Goal: Transaction & Acquisition: Purchase product/service

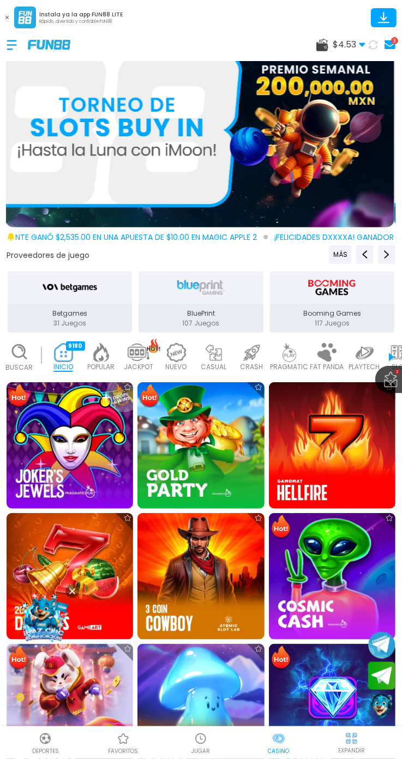
click at [336, 43] on span "$ 4.53" at bounding box center [349, 44] width 33 height 13
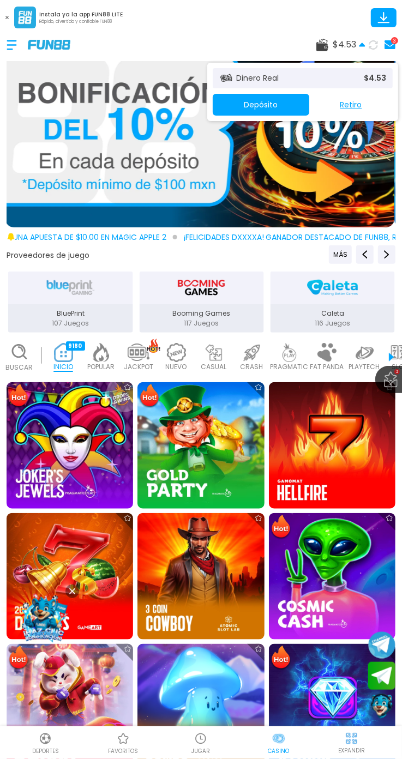
click at [286, 97] on button "Depósito" at bounding box center [261, 105] width 97 height 22
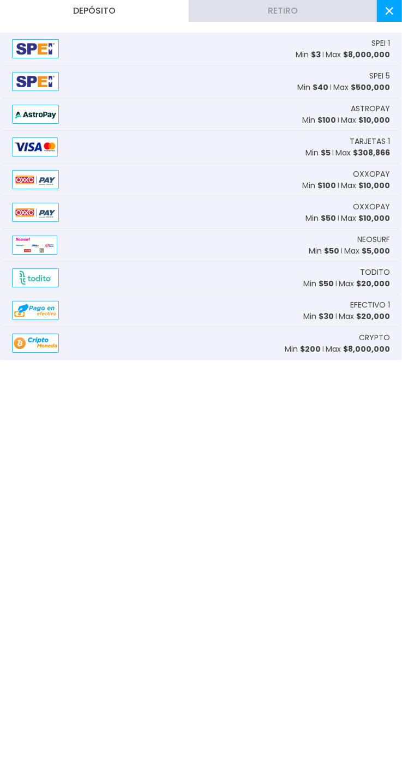
click at [109, 169] on div "OXXOPAY Min $ 100 Max $ 10,000" at bounding box center [201, 180] width 396 height 33
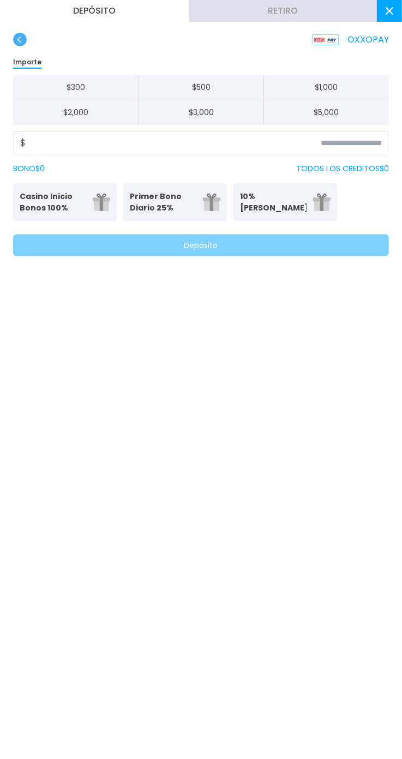
click at [104, 93] on button "$ 300" at bounding box center [75, 87] width 125 height 25
type input "***"
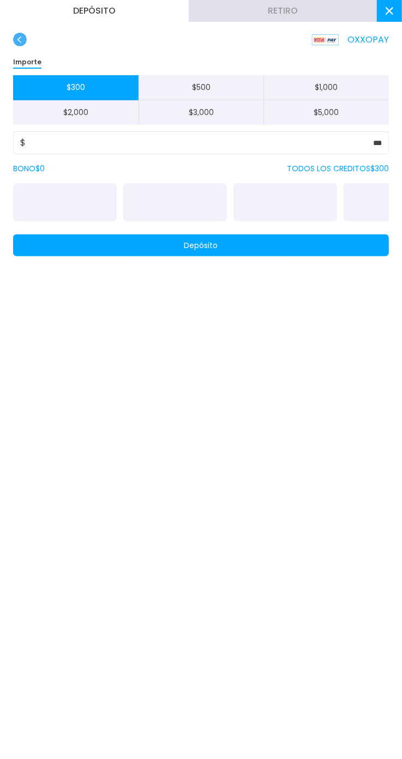
click at [173, 237] on button "Depósito" at bounding box center [201, 246] width 376 height 22
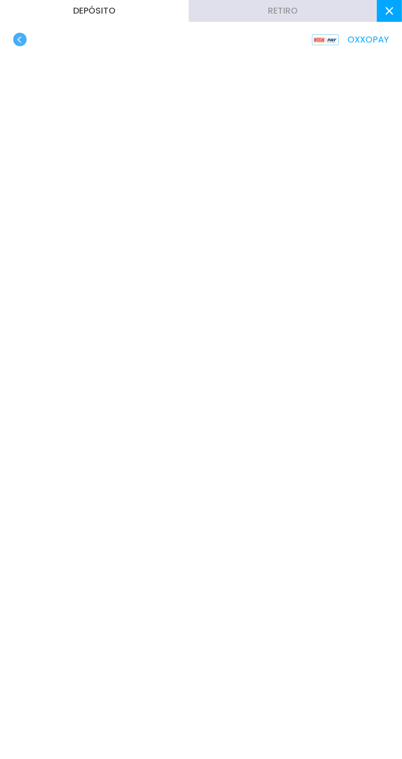
click at [23, 37] on use "button" at bounding box center [20, 40] width 14 height 14
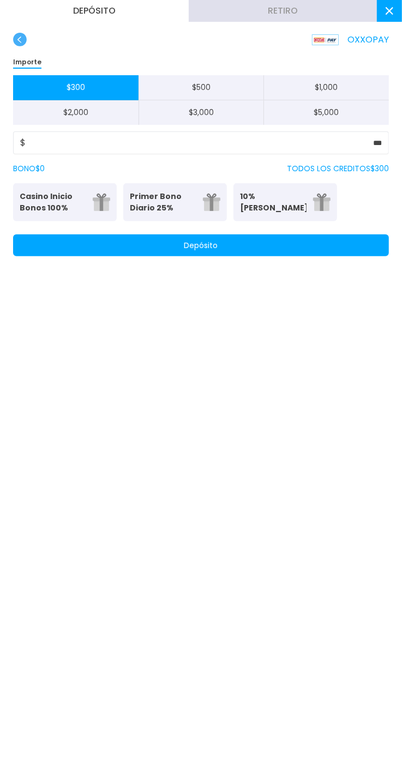
click at [20, 43] on use "button" at bounding box center [20, 40] width 14 height 14
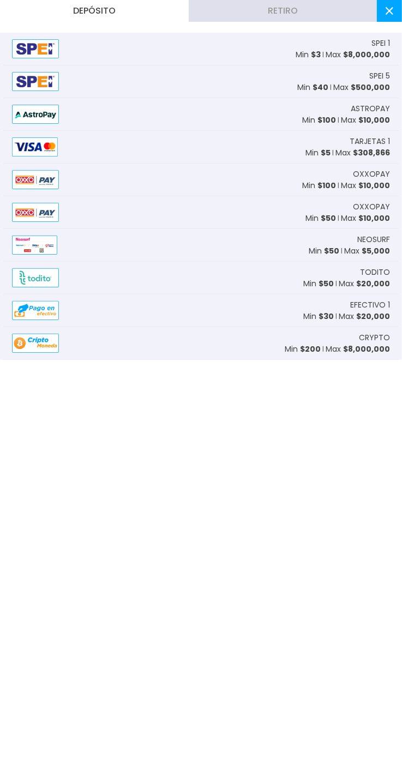
click at [106, 145] on div "TARJETAS 1 Min $ 5 Max $ 308,866" at bounding box center [201, 147] width 396 height 33
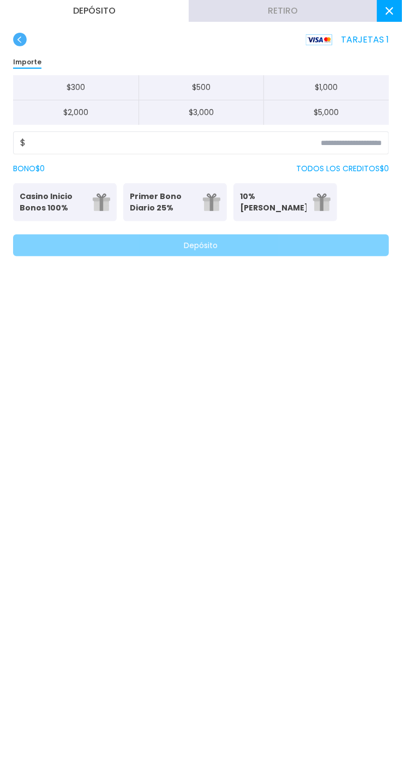
click at [101, 80] on button "$ 300" at bounding box center [75, 87] width 125 height 25
type input "***"
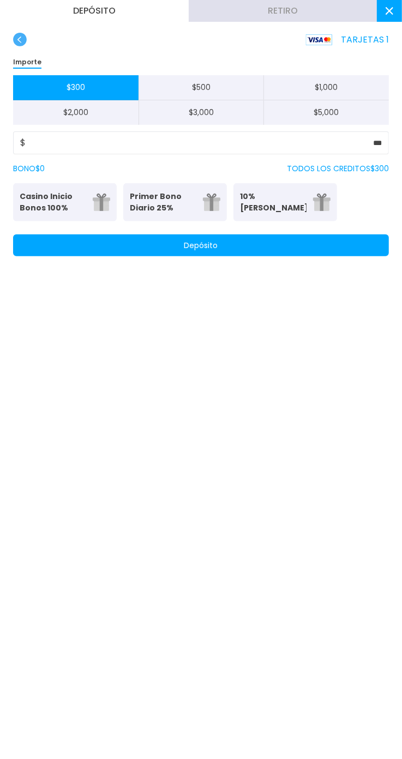
click at [227, 252] on button "Depósito" at bounding box center [201, 246] width 376 height 22
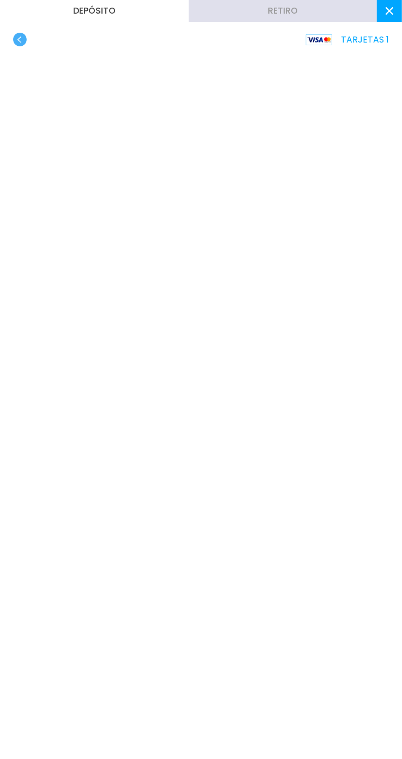
click at [21, 44] on use "button" at bounding box center [20, 40] width 14 height 14
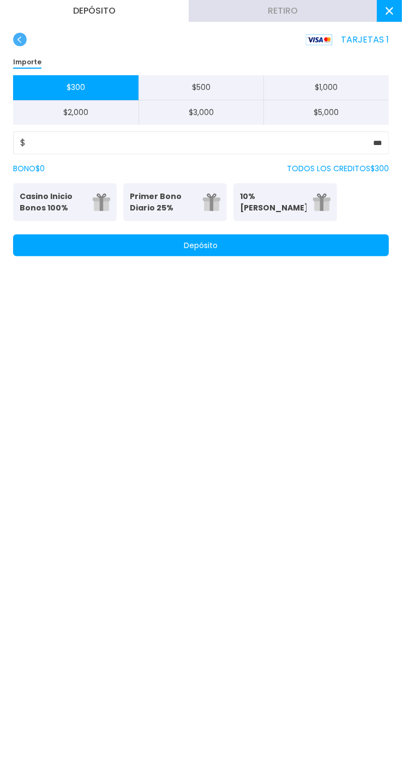
click at [377, 12] on button at bounding box center [389, 11] width 25 height 22
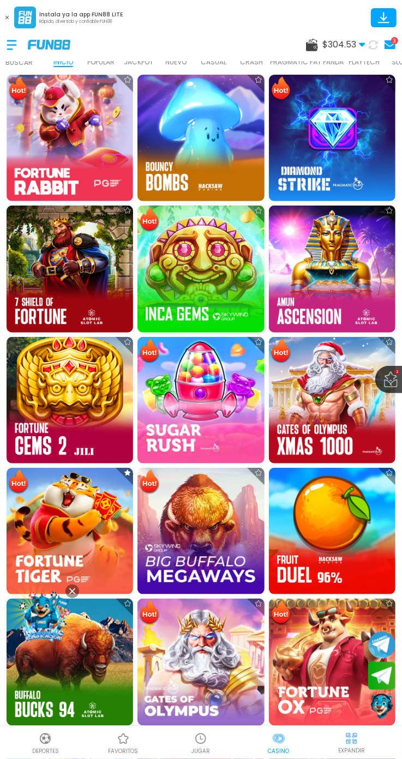
scroll to position [578, 0]
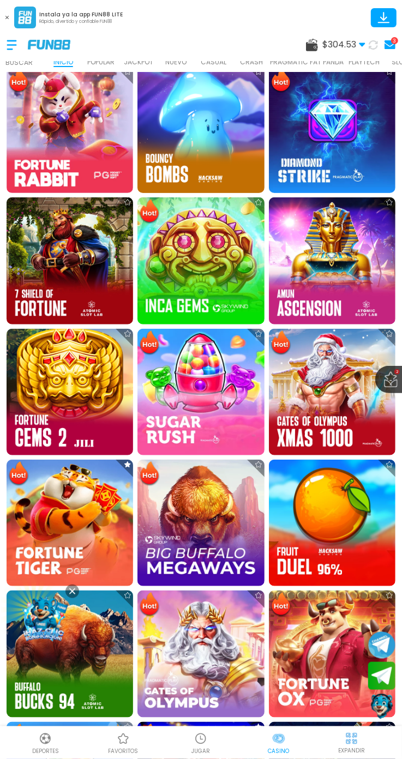
click at [77, 505] on img at bounding box center [70, 523] width 127 height 127
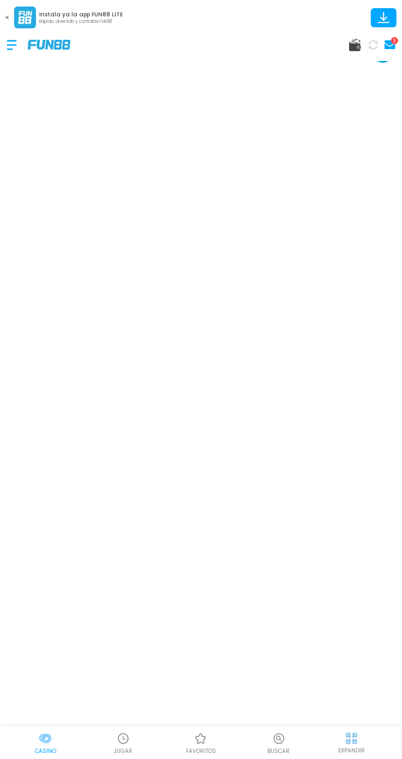
click at [354, 751] on p "EXPANDIR" at bounding box center [351, 751] width 27 height 8
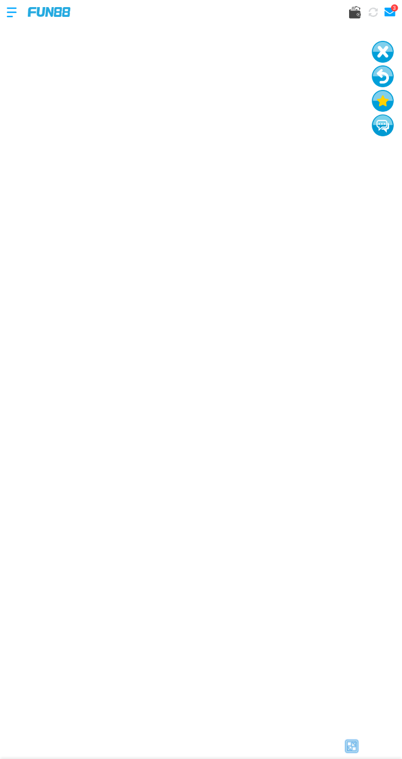
click at [393, 41] on button at bounding box center [383, 52] width 22 height 22
